Goal: Task Accomplishment & Management: Complete application form

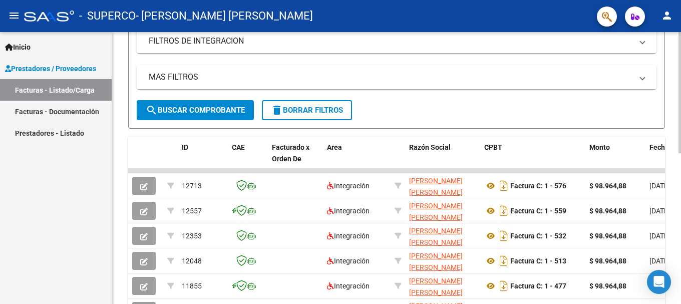
scroll to position [50, 0]
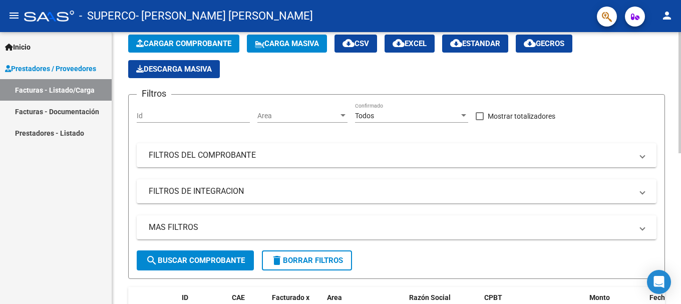
click at [201, 48] on span "Cargar Comprobante" at bounding box center [183, 43] width 95 height 9
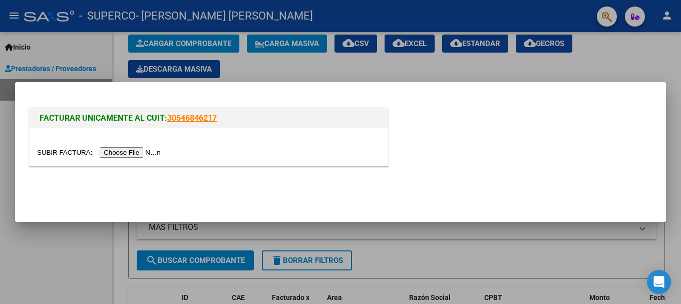
click at [129, 153] on input "file" at bounding box center [100, 152] width 127 height 11
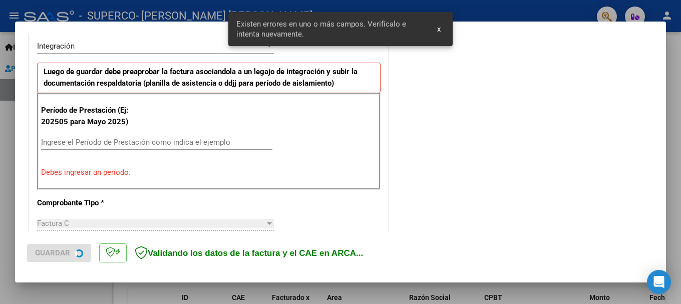
scroll to position [250, 0]
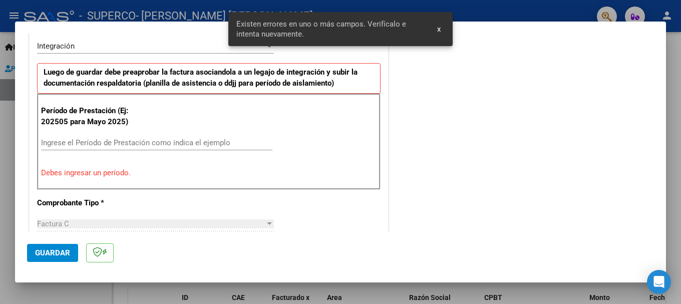
click at [102, 144] on input "Ingrese el Período de Prestación como indica el ejemplo" at bounding box center [156, 142] width 231 height 9
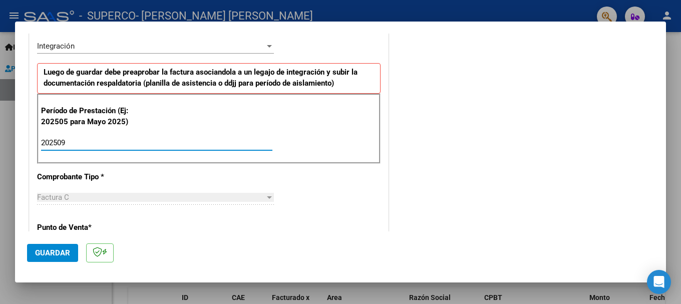
type input "202509"
click at [330, 185] on div "CUIT * 27-22823823-1 Ingresar CUIT ANALISIS PRESTADOR [PERSON_NAME] [PERSON_NAM…" at bounding box center [209, 286] width 358 height 754
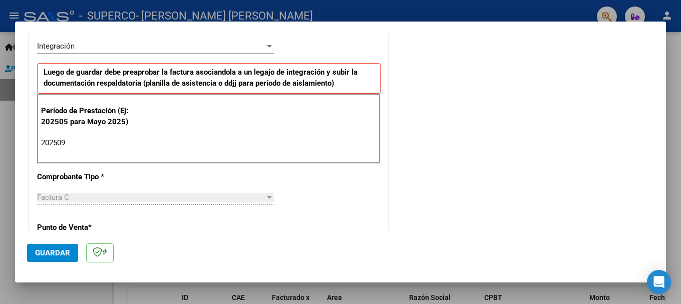
scroll to position [300, 0]
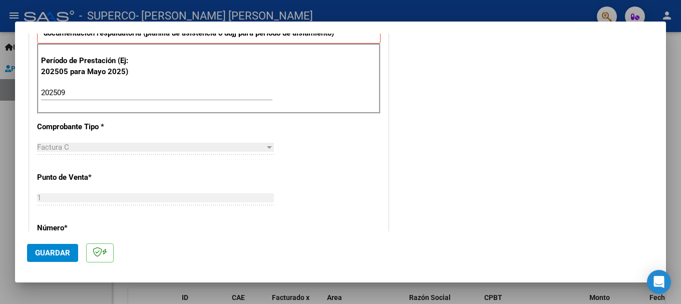
click at [68, 193] on div "1 Ingresar el Nro." at bounding box center [155, 197] width 237 height 15
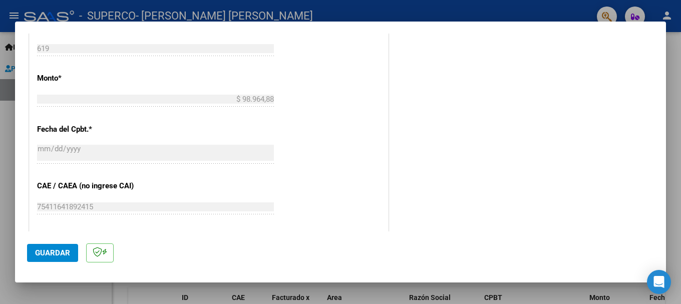
scroll to position [550, 0]
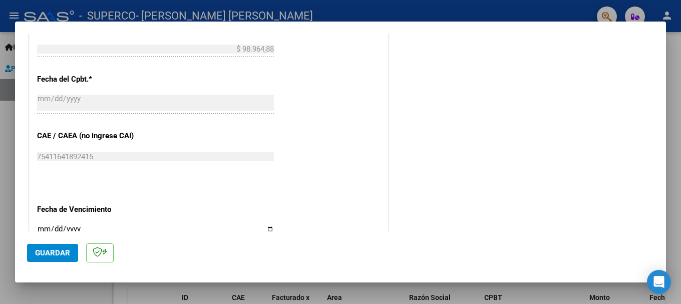
drag, startPoint x: 94, startPoint y: 150, endPoint x: 103, endPoint y: 152, distance: 9.8
click at [94, 150] on div "75411641892415 Ingresar el CAE o CAEA (no ingrese CAI)" at bounding box center [155, 156] width 237 height 15
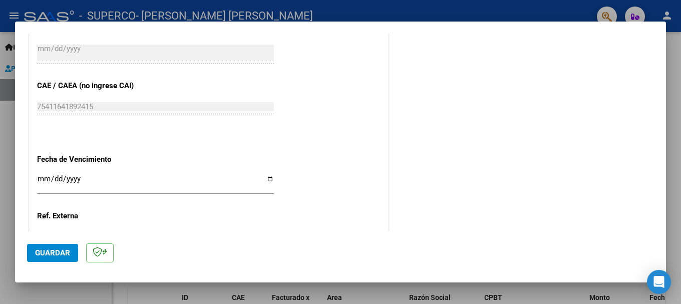
click at [42, 180] on input "Ingresar la fecha" at bounding box center [155, 183] width 237 height 16
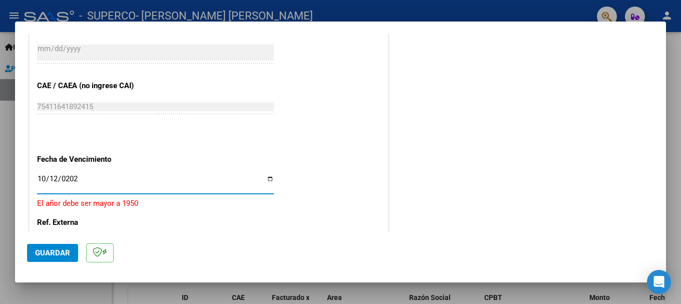
type input "[DATE]"
click at [113, 184] on input "[DATE]" at bounding box center [155, 183] width 237 height 16
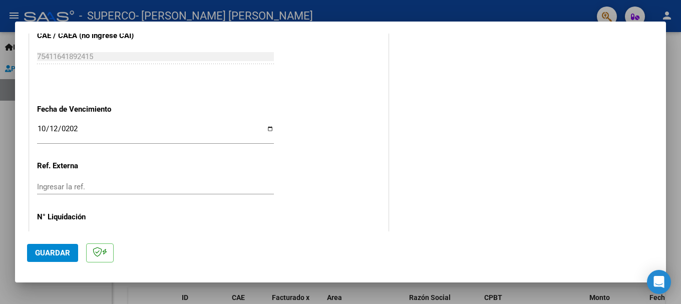
scroll to position [683, 0]
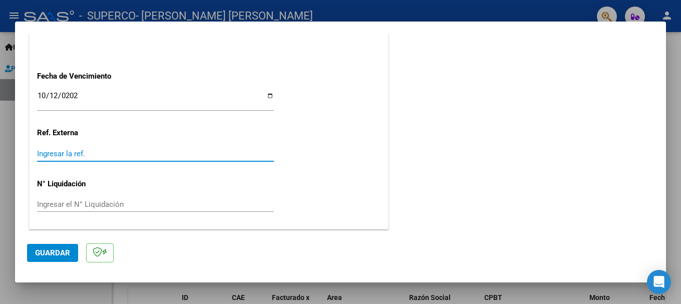
click at [60, 152] on input "Ingresar la ref." at bounding box center [155, 153] width 237 height 9
click at [62, 159] on div "Ingresar la ref." at bounding box center [155, 153] width 237 height 15
click at [61, 155] on input "Ingresar la ref." at bounding box center [155, 153] width 237 height 9
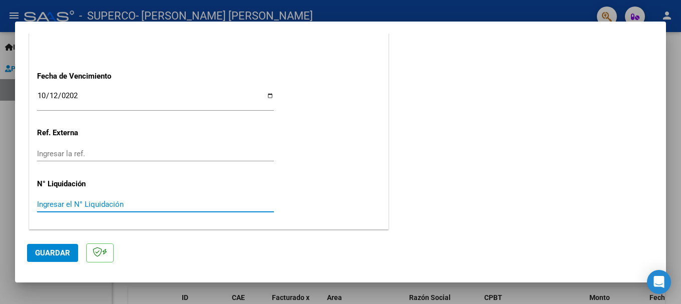
click at [72, 206] on input "Ingresar el N° Liquidación" at bounding box center [155, 204] width 237 height 9
click at [82, 159] on div "Ingresar la ref." at bounding box center [155, 153] width 237 height 15
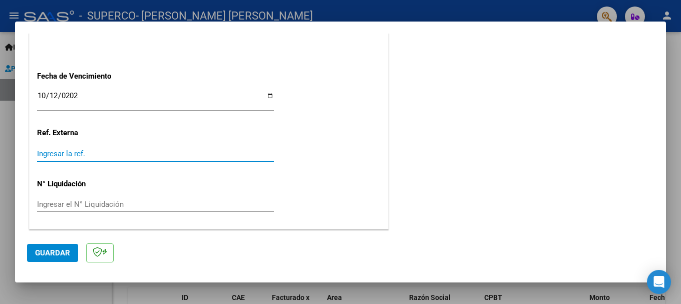
click at [86, 153] on input "Ingresar la ref." at bounding box center [155, 153] width 237 height 9
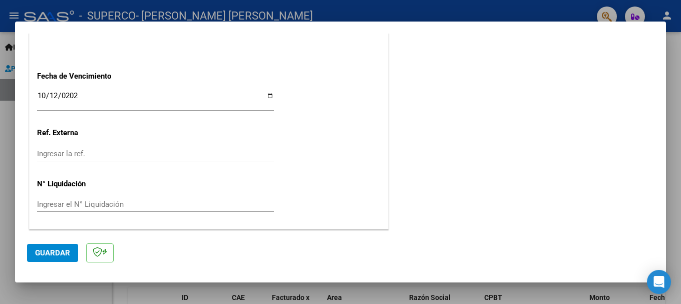
click at [56, 259] on button "Guardar" at bounding box center [52, 253] width 51 height 18
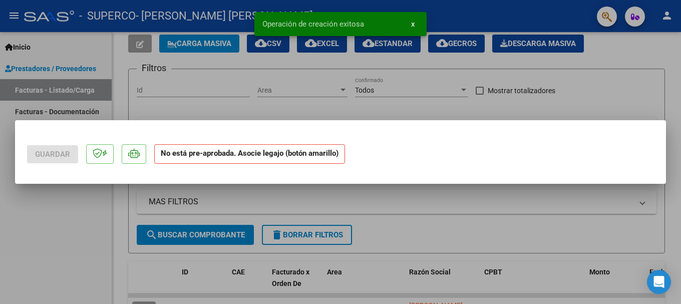
scroll to position [0, 0]
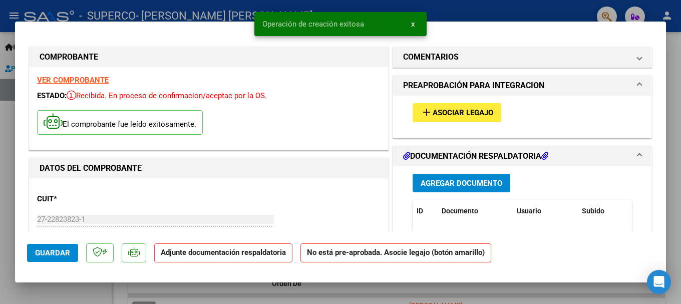
click at [217, 151] on div "COMPROBANTE VER COMPROBANTE ESTADO: Recibida. En proceso de confirmacion/acepta…" at bounding box center [208, 99] width 363 height 108
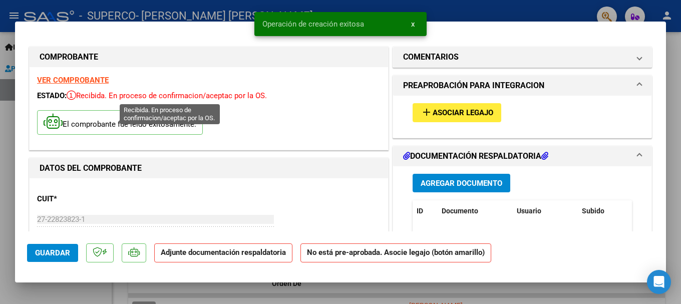
click at [127, 97] on span "Recibida. En proceso de confirmacion/aceptac por la OS." at bounding box center [167, 95] width 200 height 9
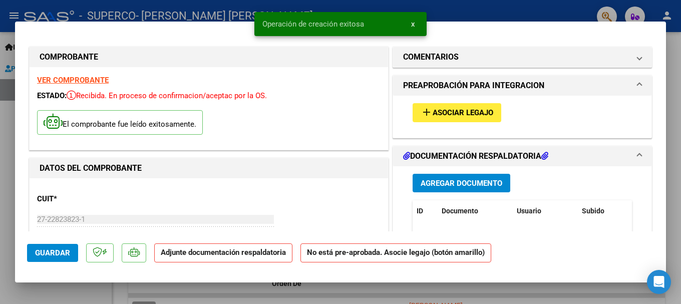
click at [237, 106] on div "El comprobante fue leído exitosamente." at bounding box center [208, 123] width 343 height 37
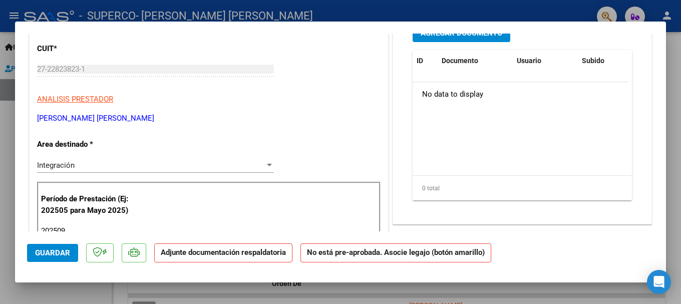
scroll to position [50, 0]
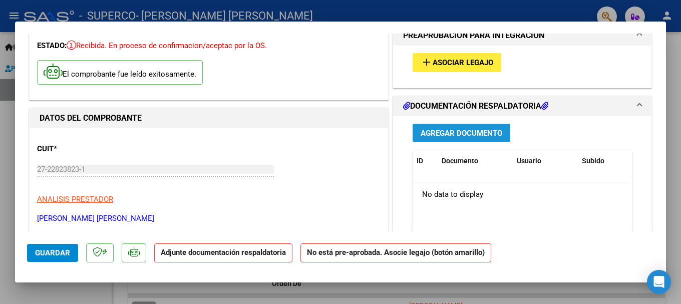
click at [447, 129] on span "Agregar Documento" at bounding box center [462, 133] width 82 height 9
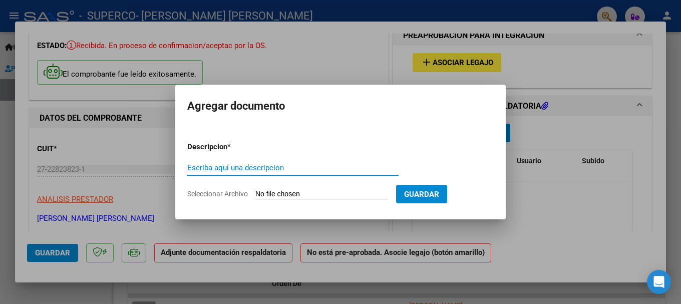
click at [279, 166] on input "Escriba aquí una descripcion" at bounding box center [292, 167] width 211 height 9
type input "PLANILLA"
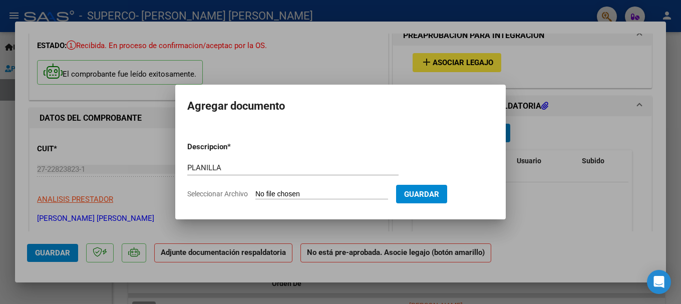
click at [331, 198] on input "Seleccionar Archivo" at bounding box center [321, 195] width 133 height 10
type input "C:\fakepath\[PERSON_NAME] - PS [DATE].pdf"
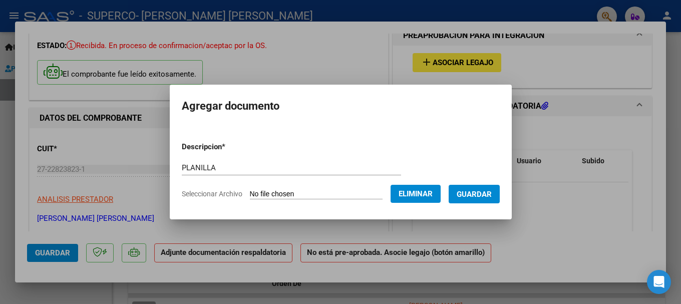
click at [490, 196] on span "Guardar" at bounding box center [474, 194] width 35 height 9
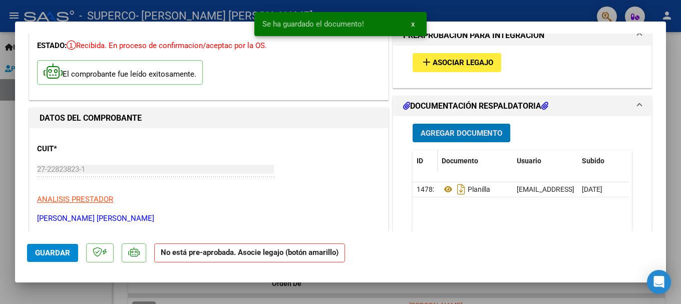
scroll to position [0, 0]
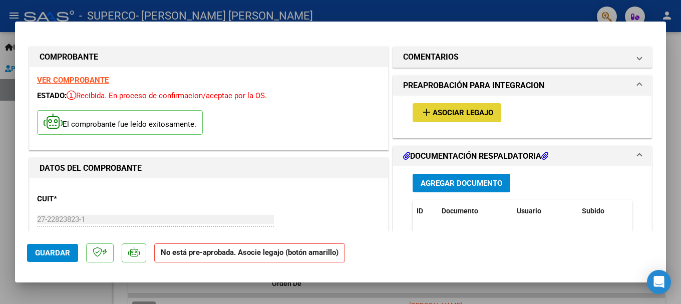
click at [449, 114] on span "Asociar Legajo" at bounding box center [463, 113] width 61 height 9
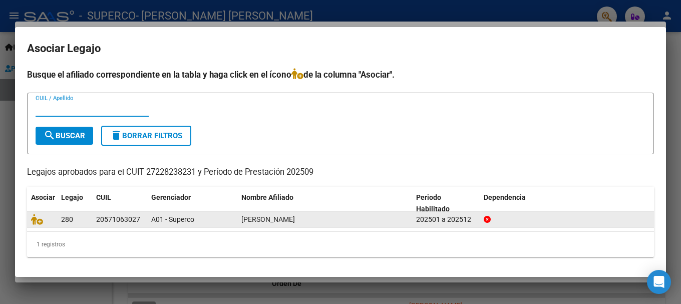
click at [295, 220] on span "[PERSON_NAME]" at bounding box center [268, 219] width 54 height 8
click at [120, 222] on div "20571063027" at bounding box center [118, 220] width 44 height 12
click at [63, 224] on div "280" at bounding box center [74, 220] width 27 height 12
click at [127, 220] on div "20571063027" at bounding box center [118, 220] width 44 height 12
click at [373, 214] on div "[PERSON_NAME]" at bounding box center [324, 220] width 167 height 12
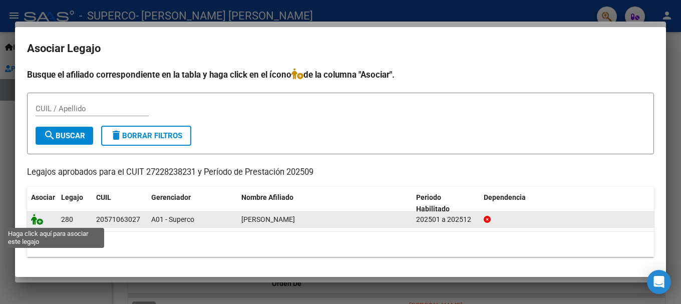
click at [37, 221] on icon at bounding box center [37, 219] width 12 height 11
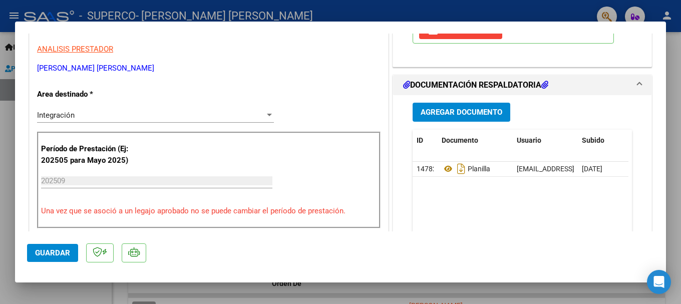
scroll to position [250, 0]
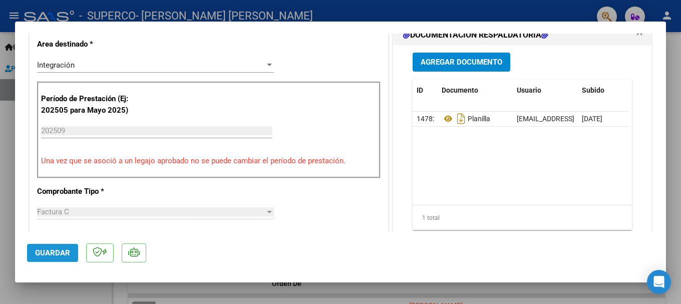
drag, startPoint x: 68, startPoint y: 252, endPoint x: 257, endPoint y: 196, distance: 197.1
click at [66, 252] on span "Guardar" at bounding box center [52, 252] width 35 height 9
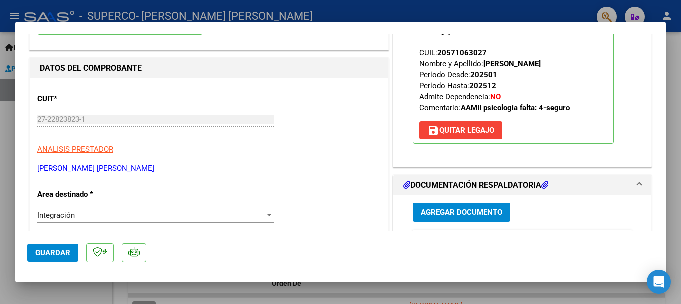
scroll to position [0, 0]
